Goal: Transaction & Acquisition: Purchase product/service

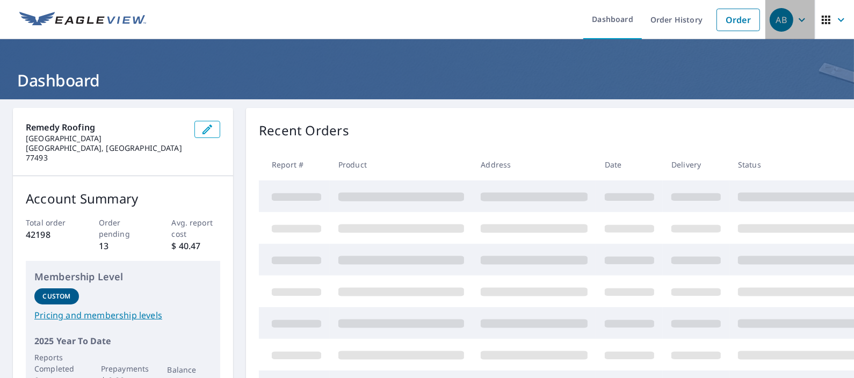
click at [772, 25] on div "AB" at bounding box center [782, 20] width 24 height 24
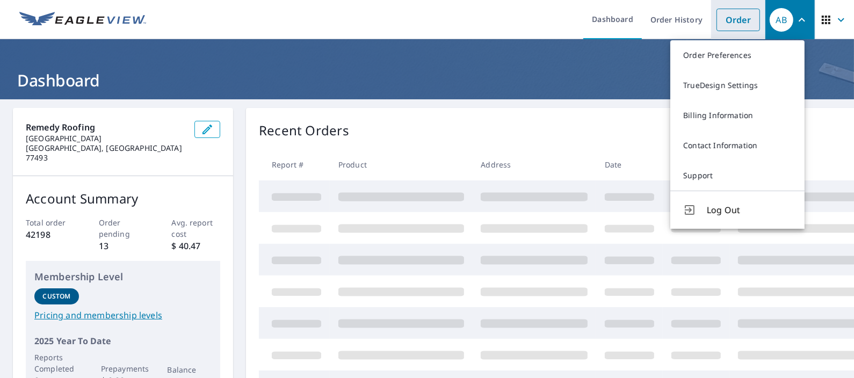
click at [724, 21] on link "Order" at bounding box center [739, 20] width 44 height 23
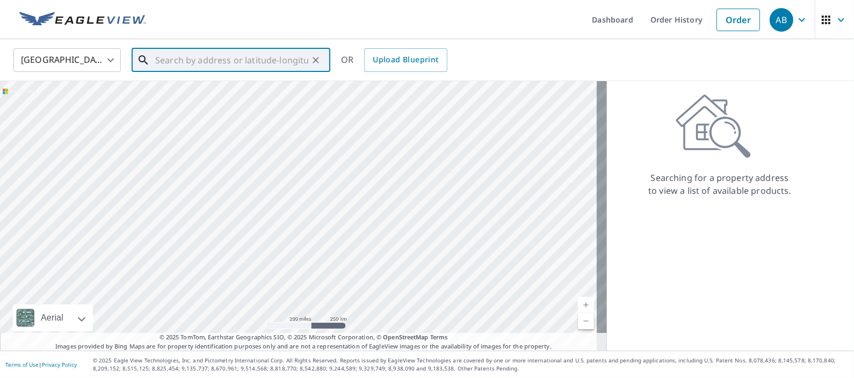
click at [211, 62] on input "text" at bounding box center [231, 60] width 153 height 30
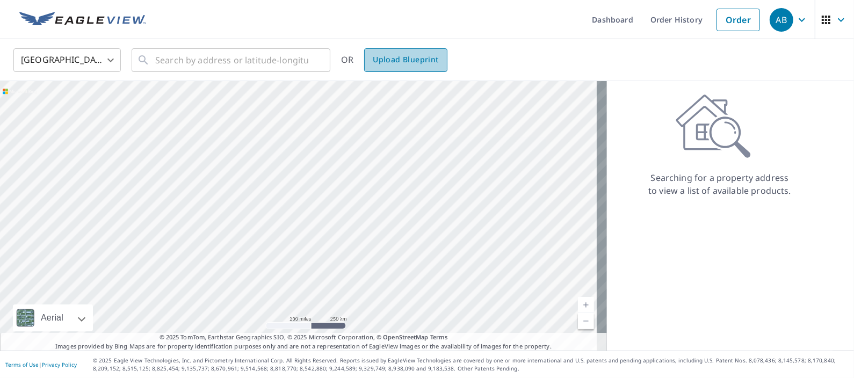
click at [410, 57] on span "Upload Blueprint" at bounding box center [406, 59] width 66 height 13
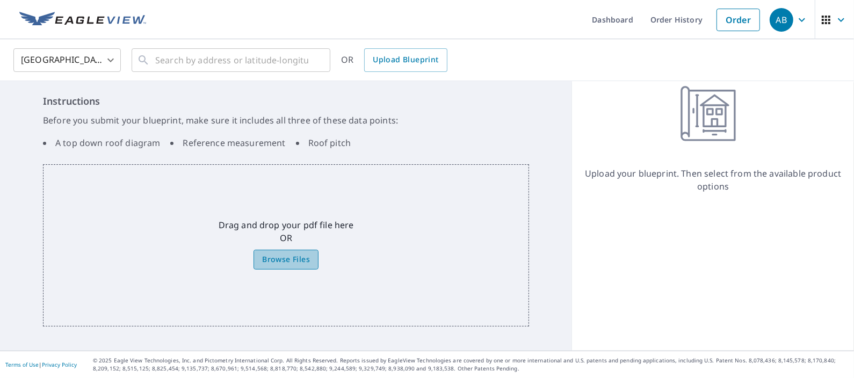
click at [285, 259] on span "Browse Files" at bounding box center [286, 259] width 48 height 13
click at [0, 0] on input "Browse Files" at bounding box center [0, 0] width 0 height 0
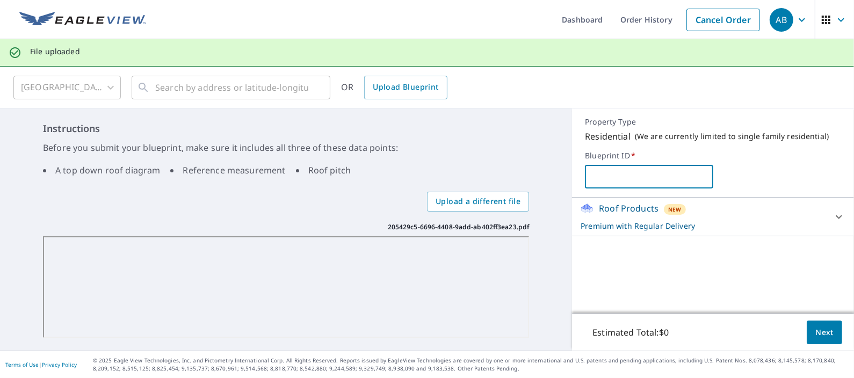
click at [623, 182] on input "text" at bounding box center [649, 177] width 128 height 30
type input "a"
type input "AUS 23469"
click at [617, 212] on p "Roof Products" at bounding box center [629, 208] width 60 height 13
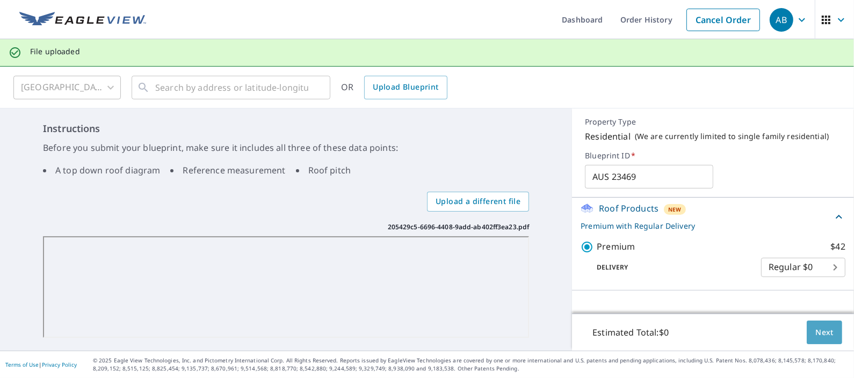
click at [818, 334] on span "Next" at bounding box center [824, 332] width 18 height 13
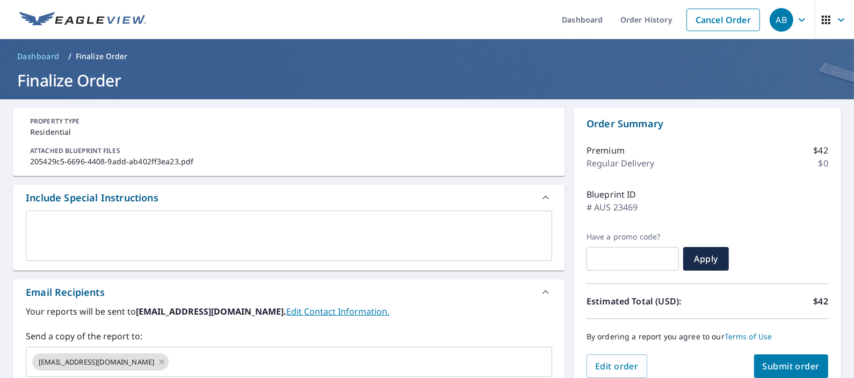
scroll to position [134, 0]
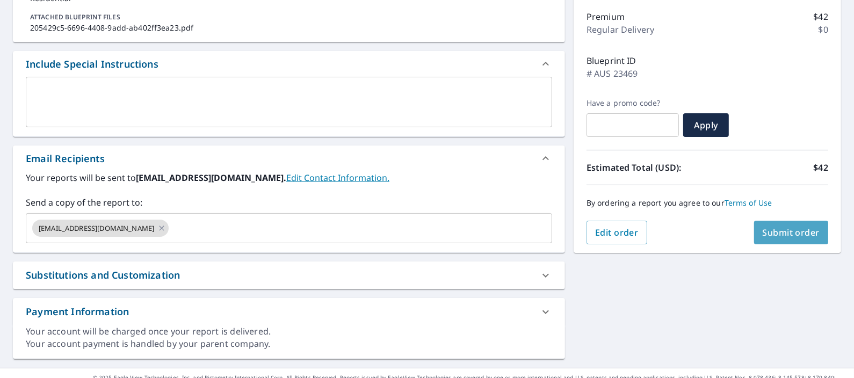
click at [785, 234] on span "Submit order" at bounding box center [791, 233] width 57 height 12
checkbox input "true"
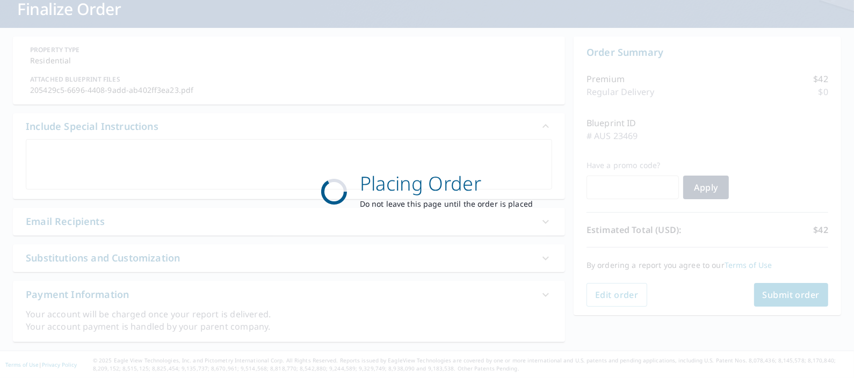
scroll to position [70, 0]
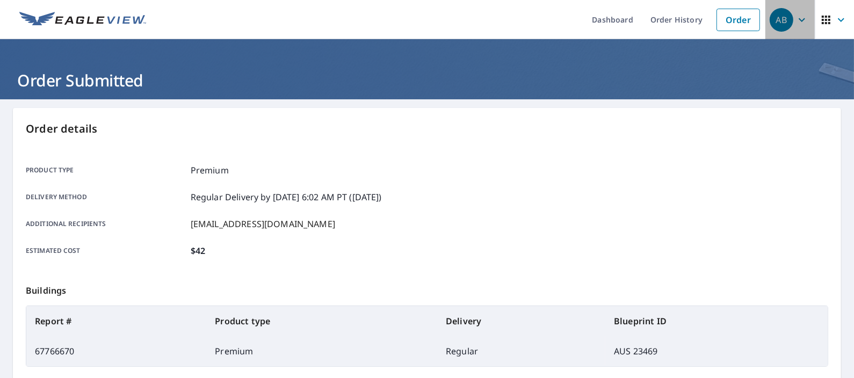
click at [795, 19] on icon "button" at bounding box center [801, 19] width 13 height 13
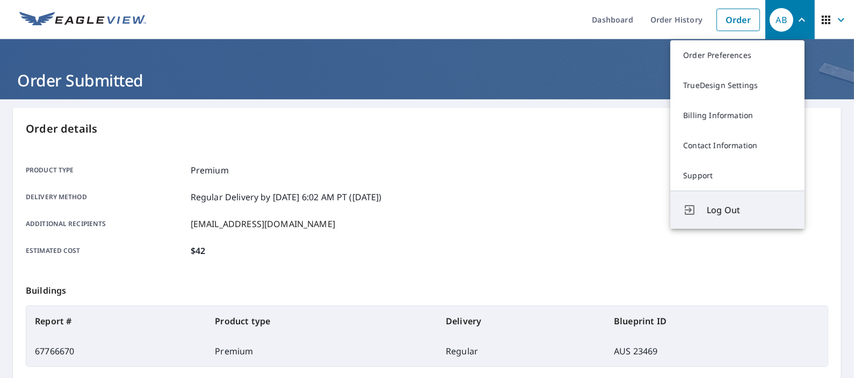
click at [719, 200] on button "Log Out" at bounding box center [737, 210] width 134 height 38
